Goal: Communication & Community: Participate in discussion

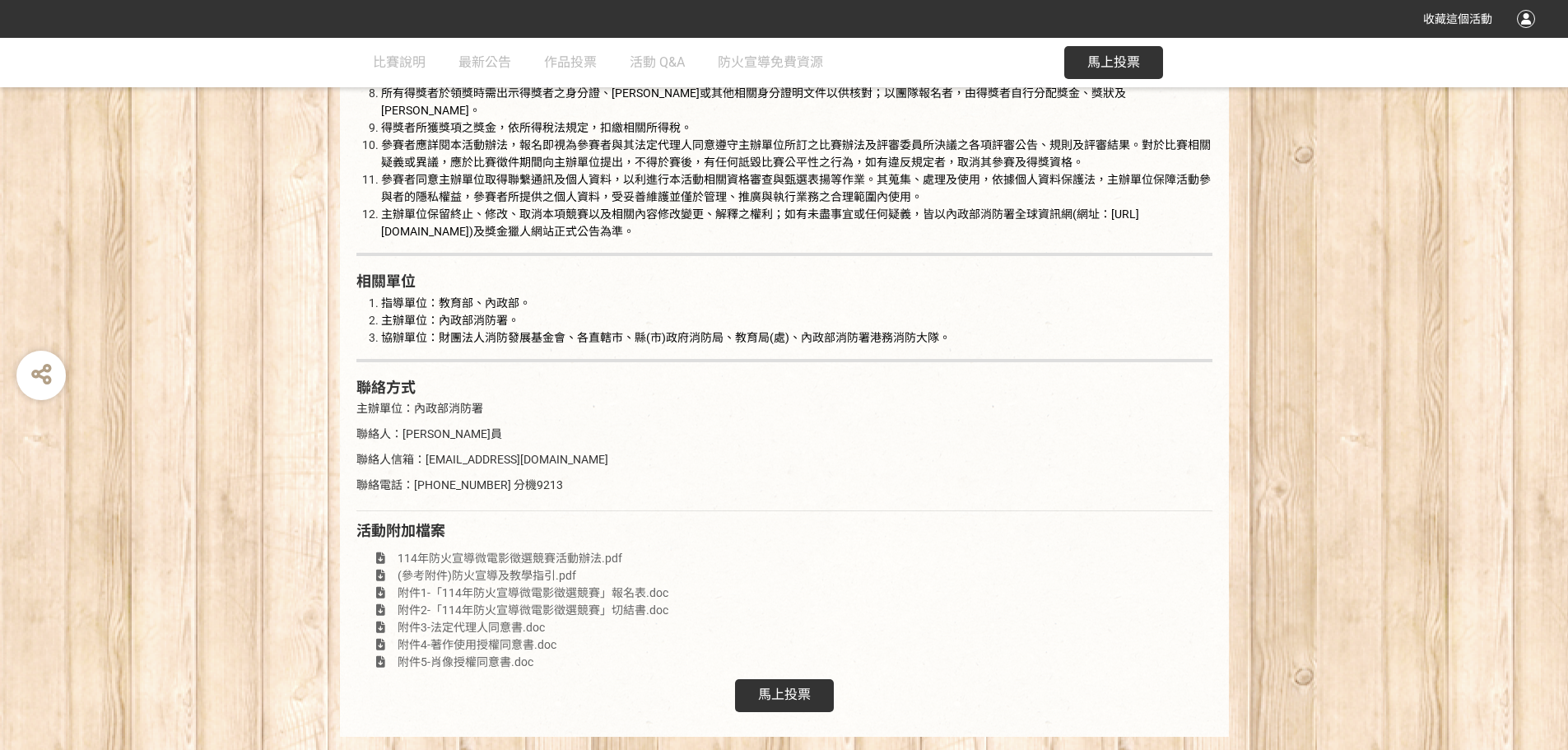
scroll to position [2987, 0]
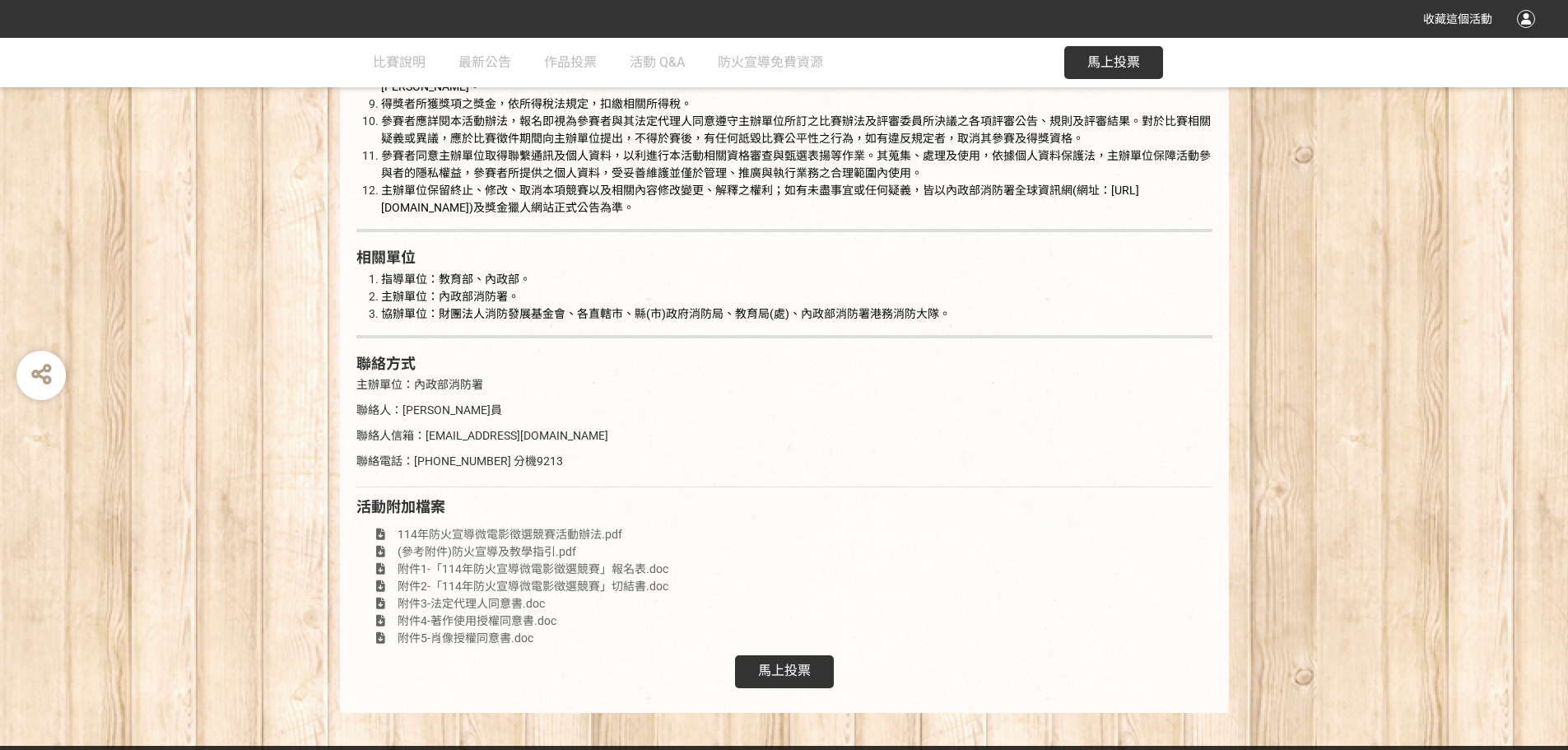
click at [760, 663] on span "馬上投票" at bounding box center [784, 670] width 53 height 16
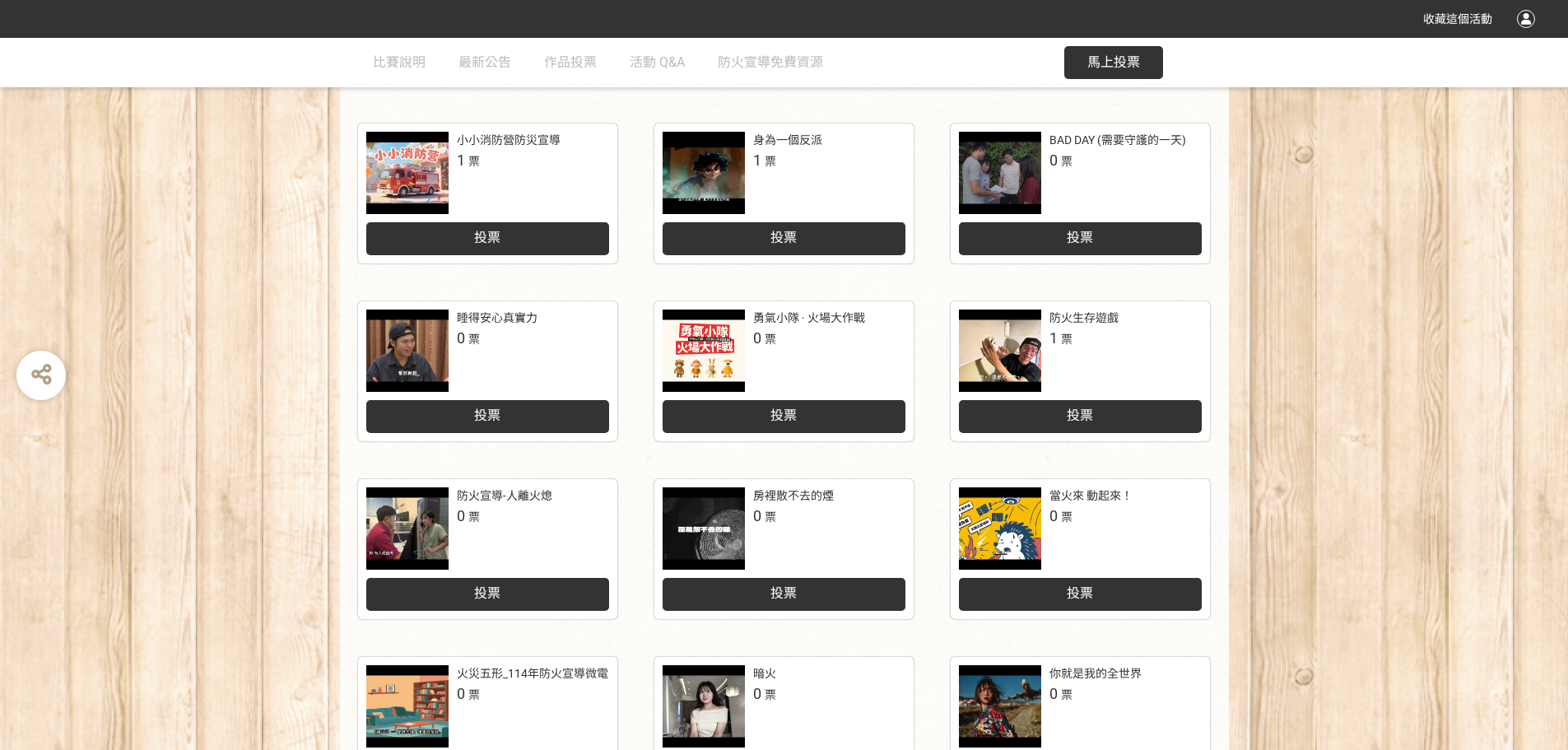
scroll to position [412, 0]
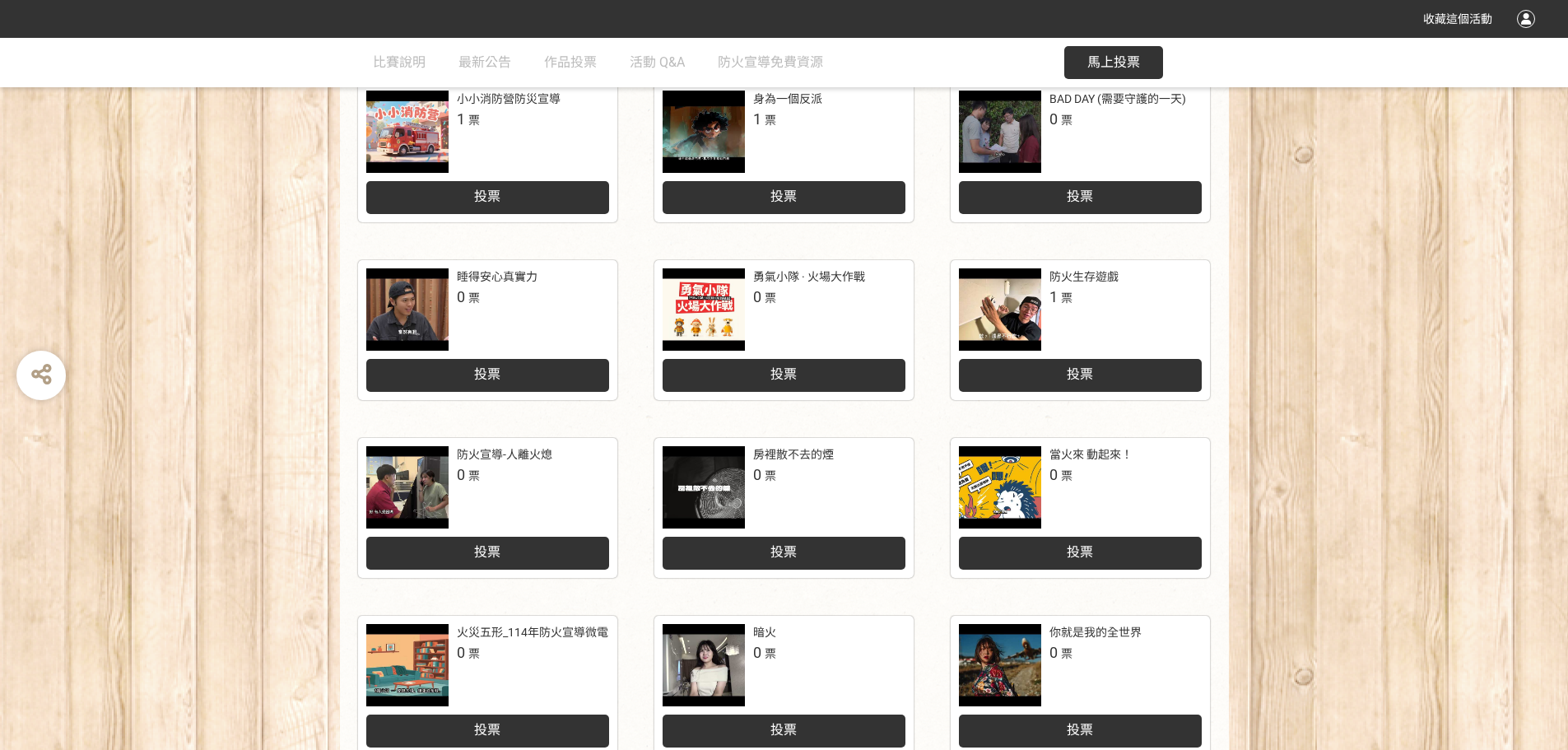
click at [1234, 440] on div "小小消防營防災宣導 1 票 投票 身為一個反派 1 票 投票 BAD DAY (需要守護的一天) 0 票 投票 睡得安心真實力 0 票 投票 勇氣小隊 · 火…" at bounding box center [784, 515] width 1568 height 900
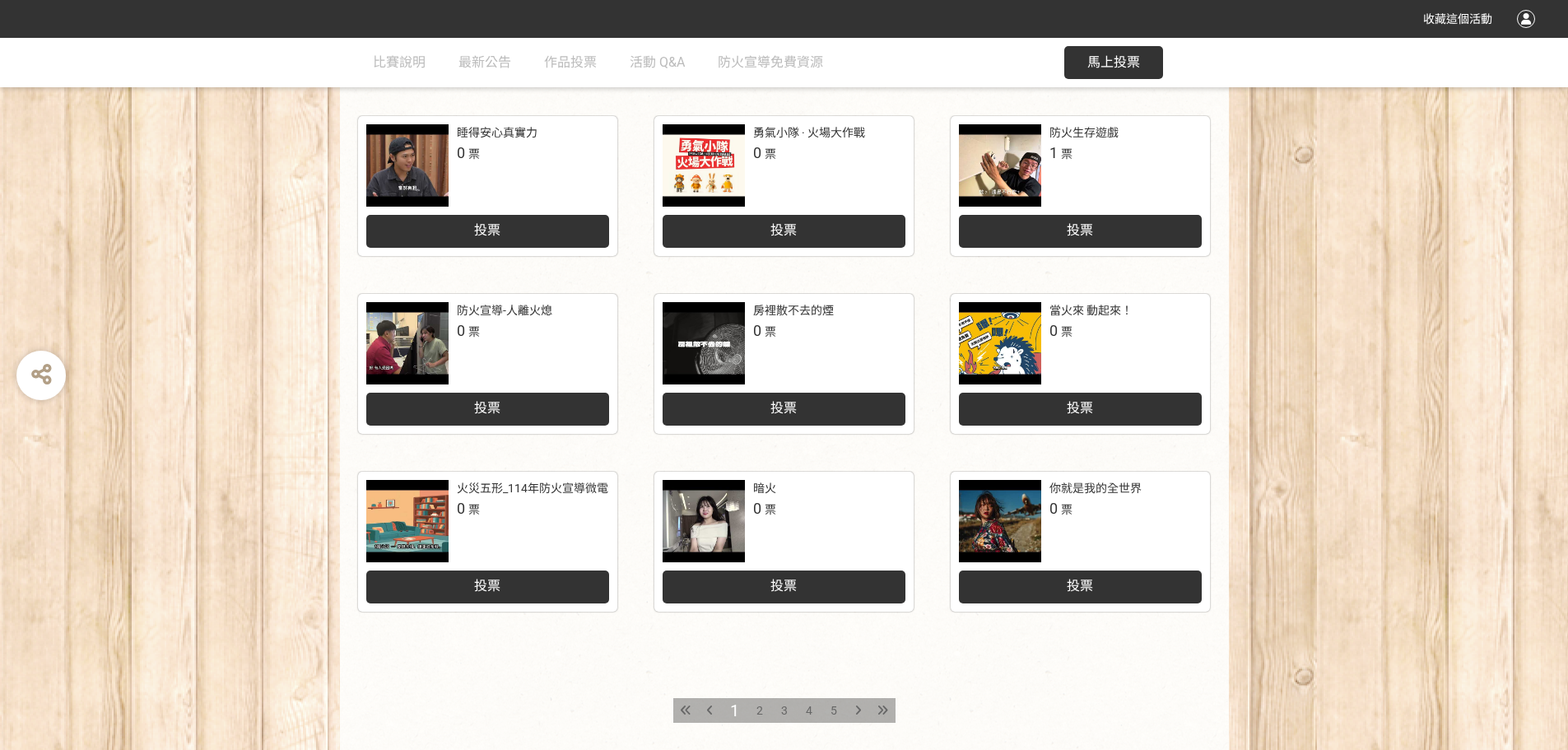
scroll to position [659, 0]
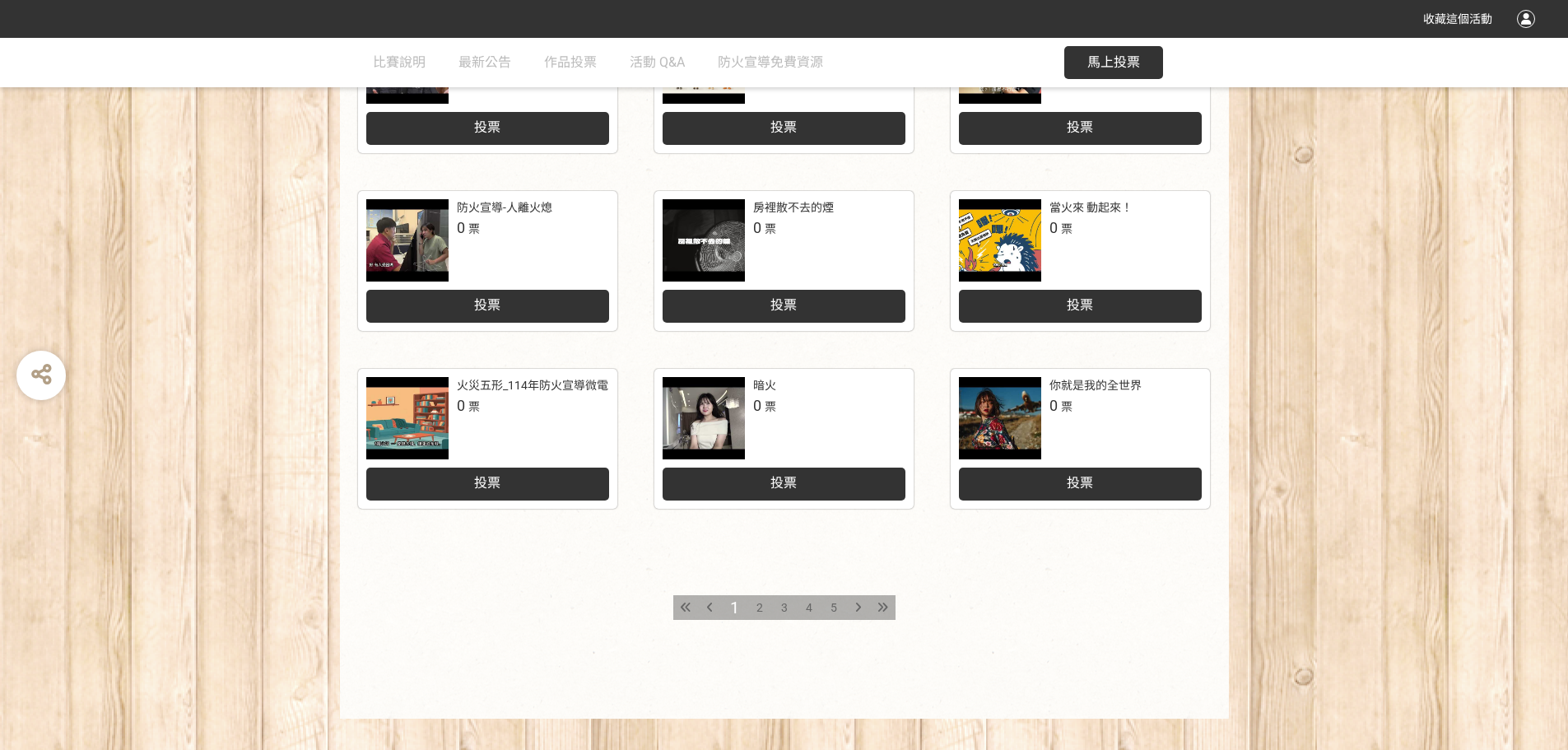
click at [755, 604] on div "2" at bounding box center [759, 606] width 25 height 25
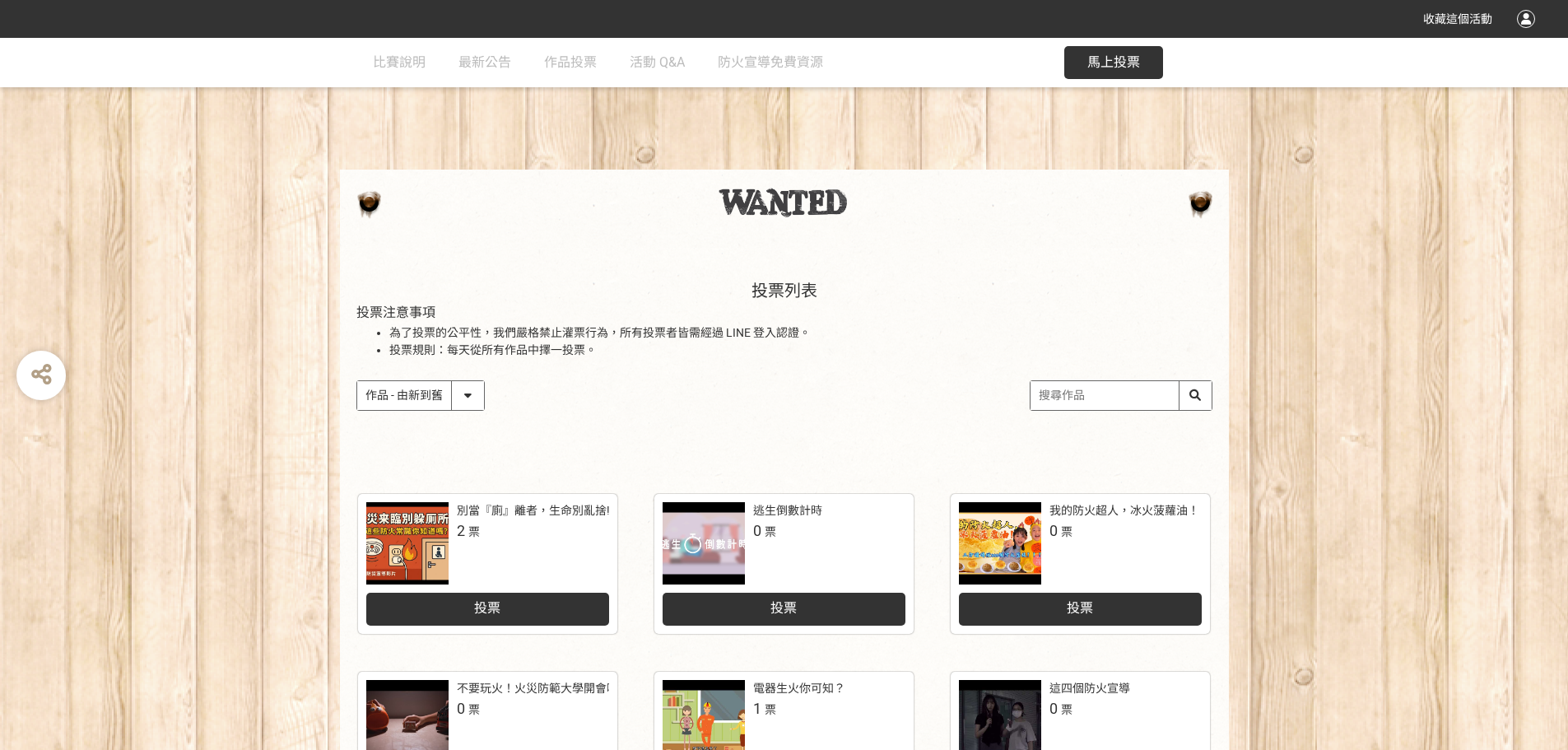
click at [1081, 398] on input "search" at bounding box center [1121, 395] width 181 height 29
type input "城隍"
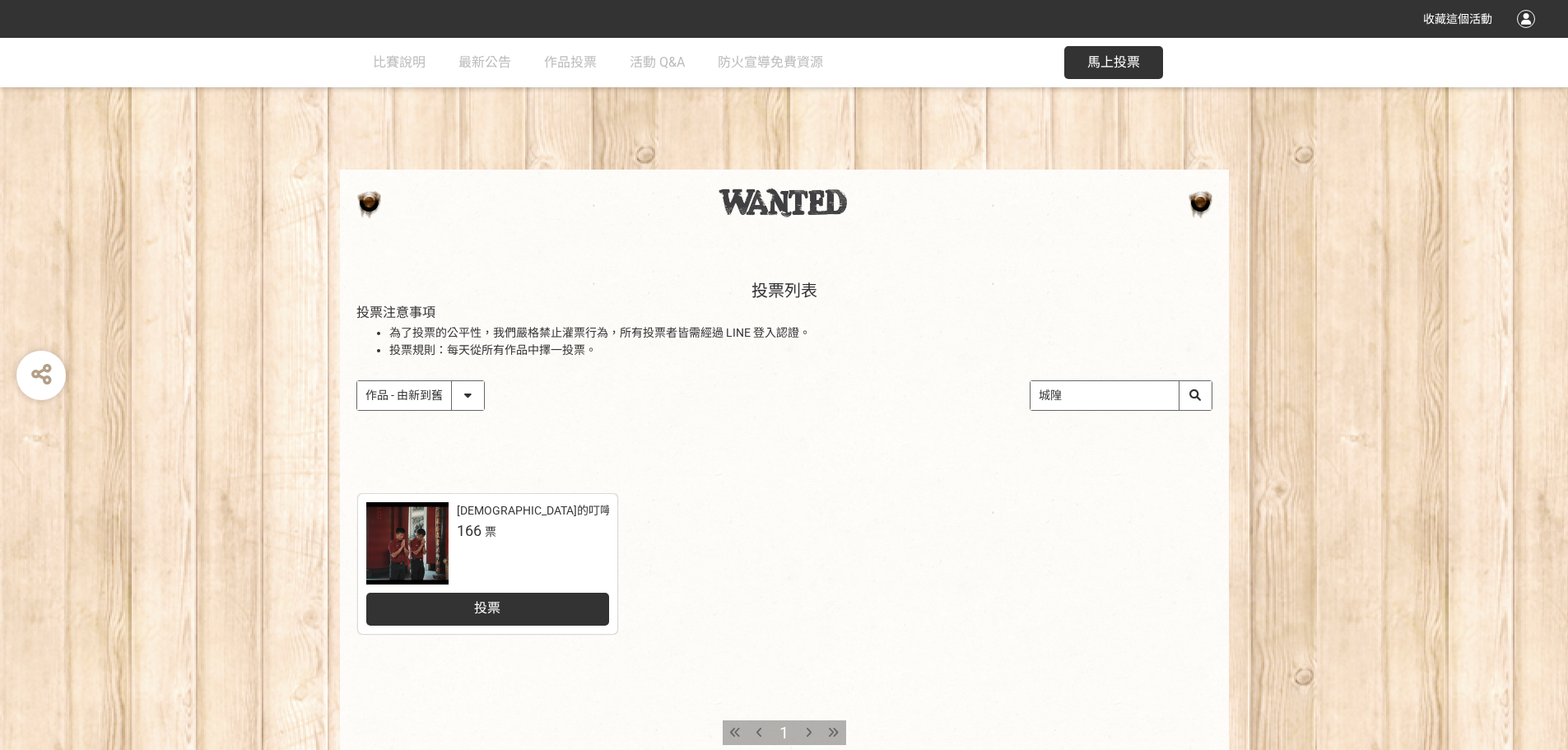
click at [536, 602] on div "投票" at bounding box center [488, 608] width 243 height 32
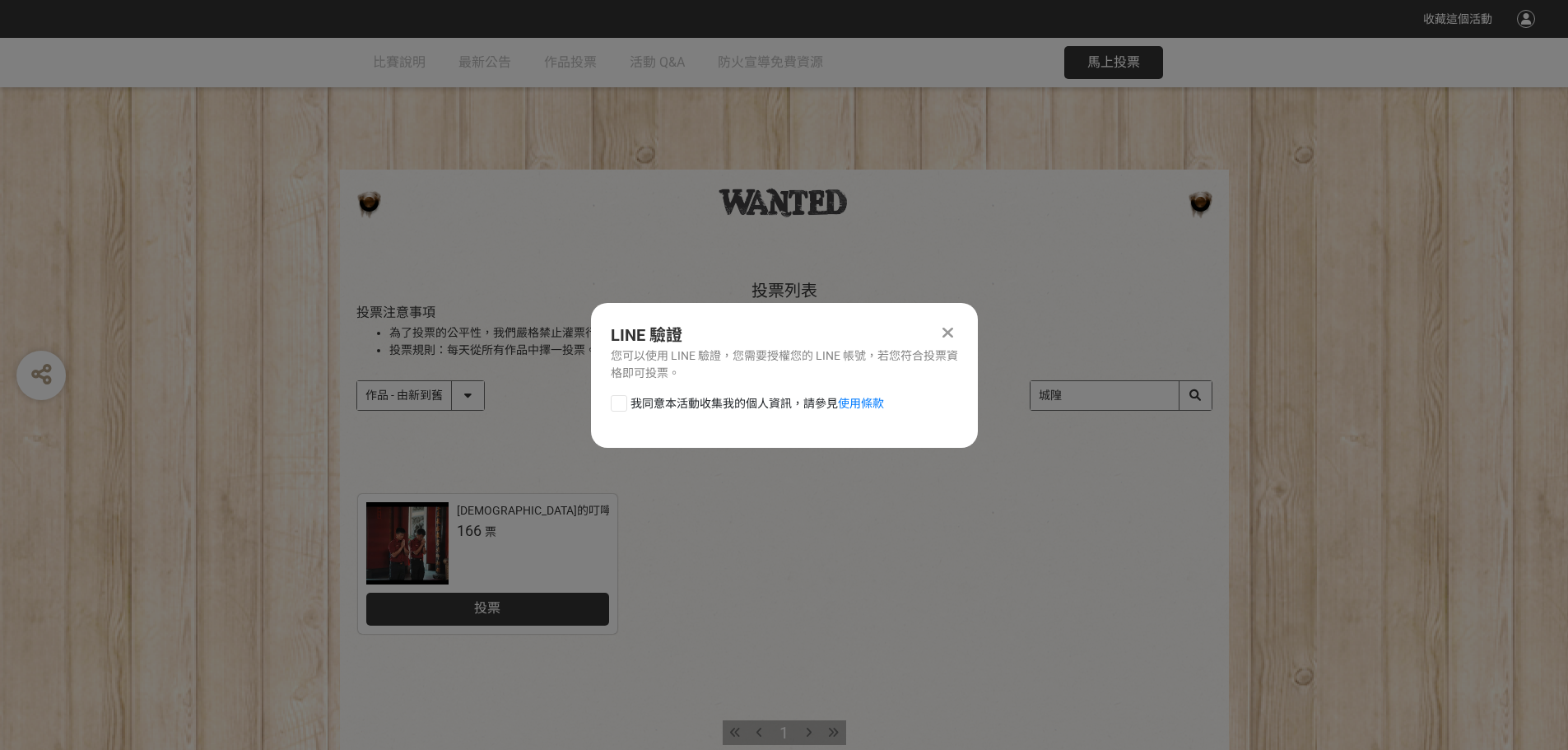
click at [615, 403] on div at bounding box center [618, 403] width 17 height 17
checkbox input "true"
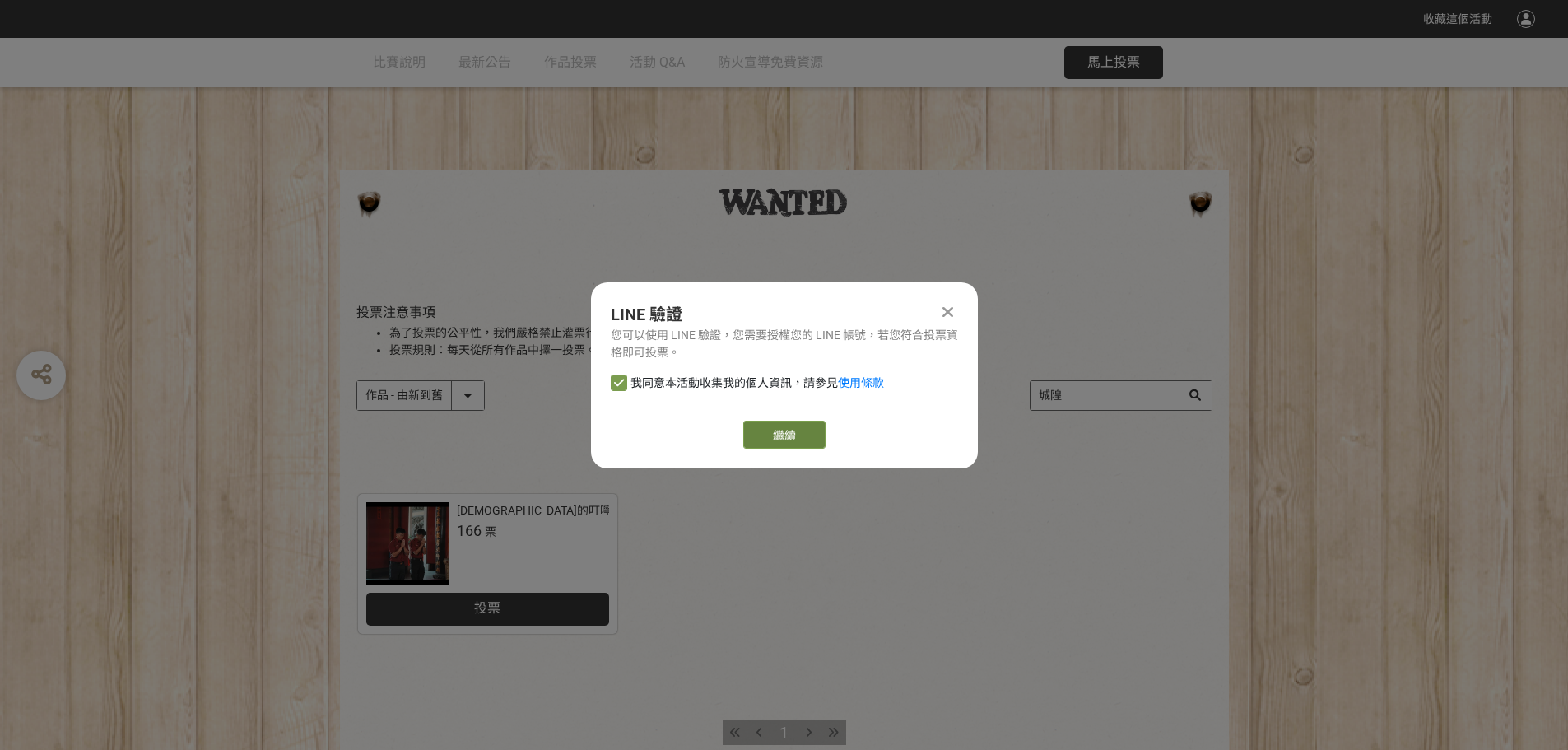
click at [797, 435] on link "繼續" at bounding box center [784, 434] width 83 height 28
